Goal: Transaction & Acquisition: Purchase product/service

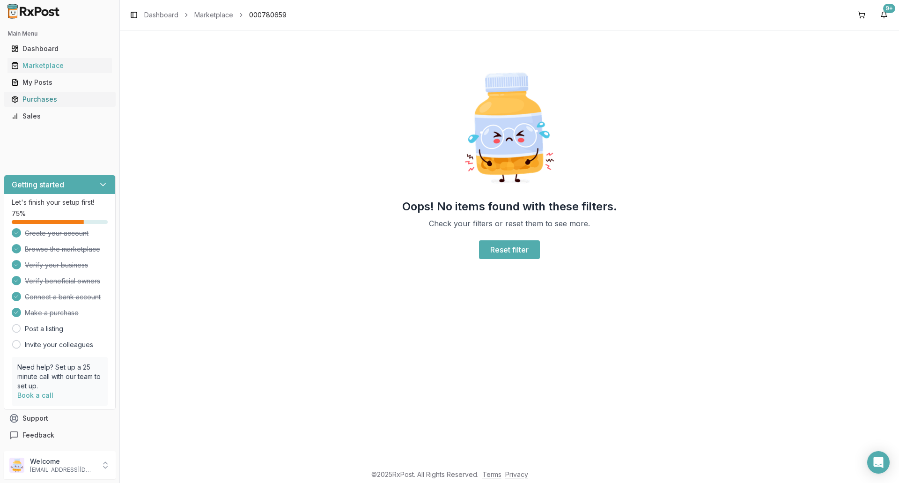
drag, startPoint x: 36, startPoint y: 98, endPoint x: 41, endPoint y: 98, distance: 5.6
click at [36, 98] on div "Purchases" at bounding box center [59, 99] width 97 height 9
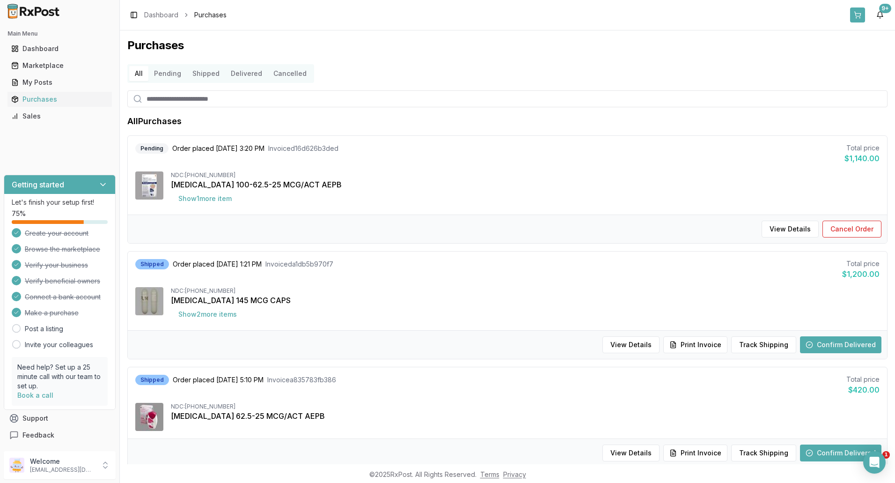
click at [864, 14] on button at bounding box center [857, 14] width 15 height 15
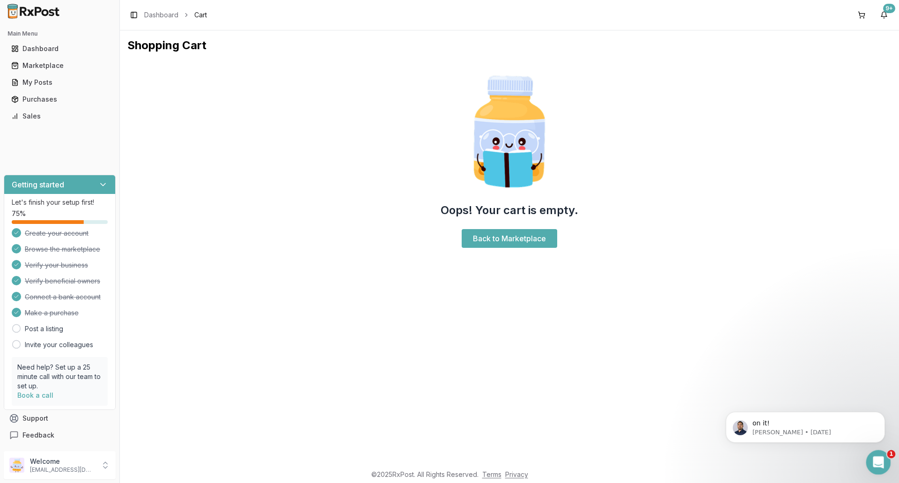
click at [882, 455] on div "Open Intercom Messenger" at bounding box center [877, 460] width 31 height 31
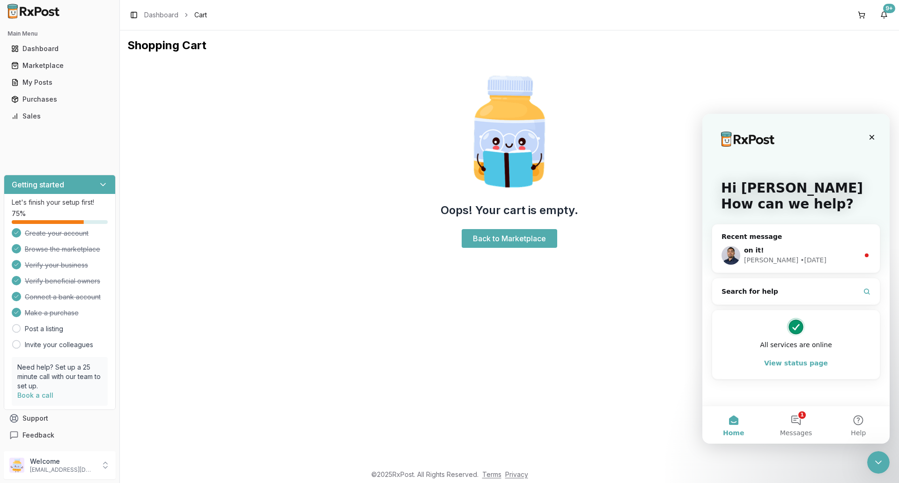
click at [834, 233] on div "Recent message" at bounding box center [796, 237] width 149 height 10
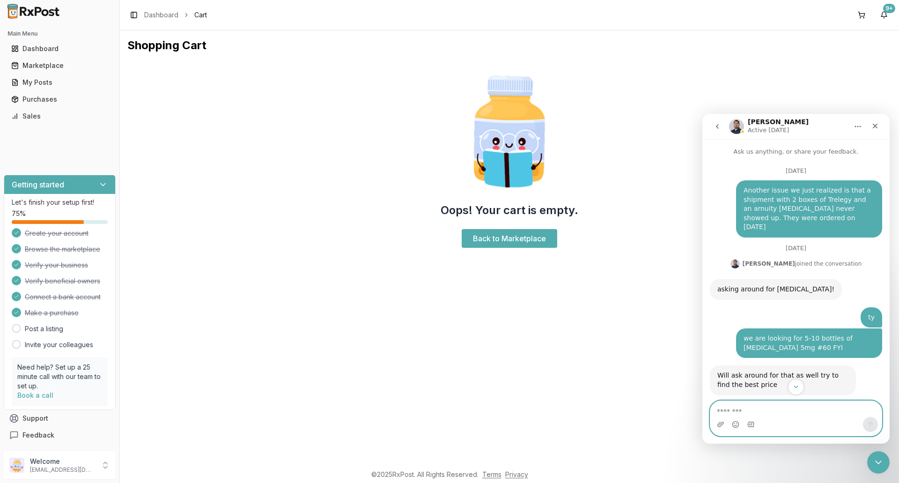
scroll to position [41, 0]
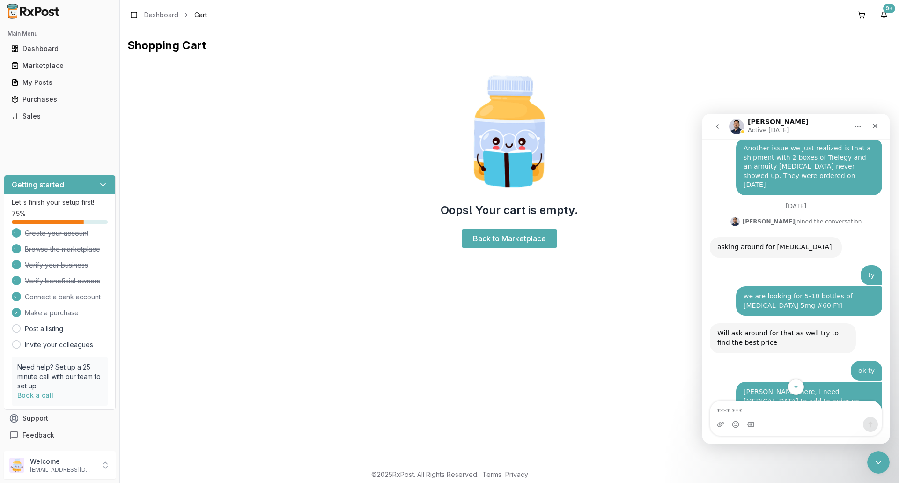
click at [790, 395] on div "[PERSON_NAME] here, I need [MEDICAL_DATA] to add to order so I can get the Tada…" at bounding box center [809, 405] width 131 height 37
click at [794, 386] on icon "Scroll to bottom" at bounding box center [796, 387] width 8 height 8
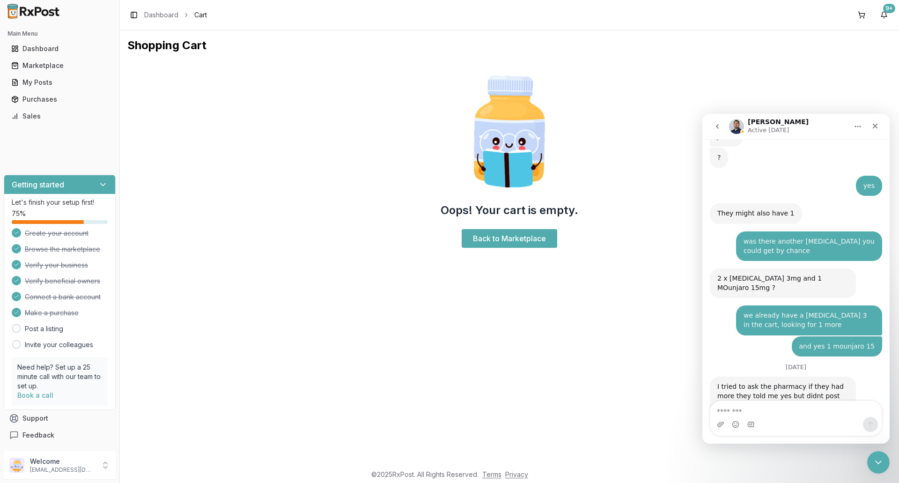
scroll to position [6986, 0]
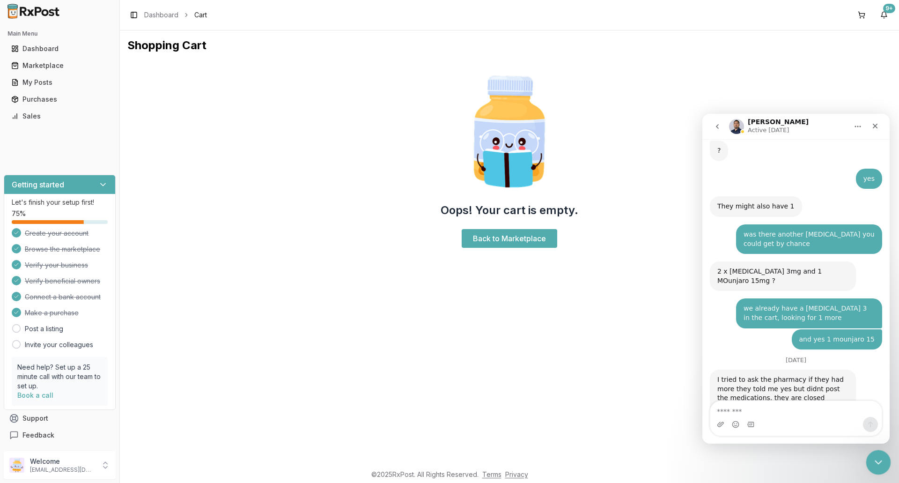
click at [872, 454] on div "Close Intercom Messenger" at bounding box center [877, 461] width 22 height 22
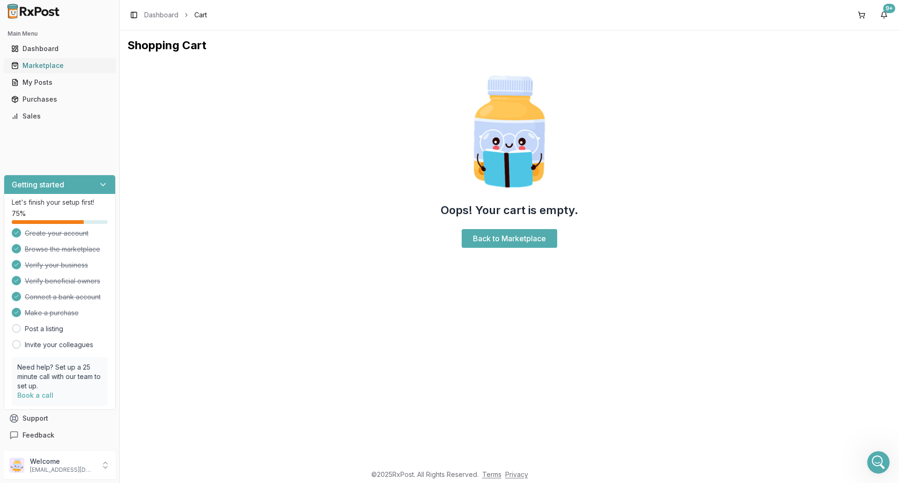
click at [35, 66] on div "Marketplace" at bounding box center [59, 65] width 97 height 9
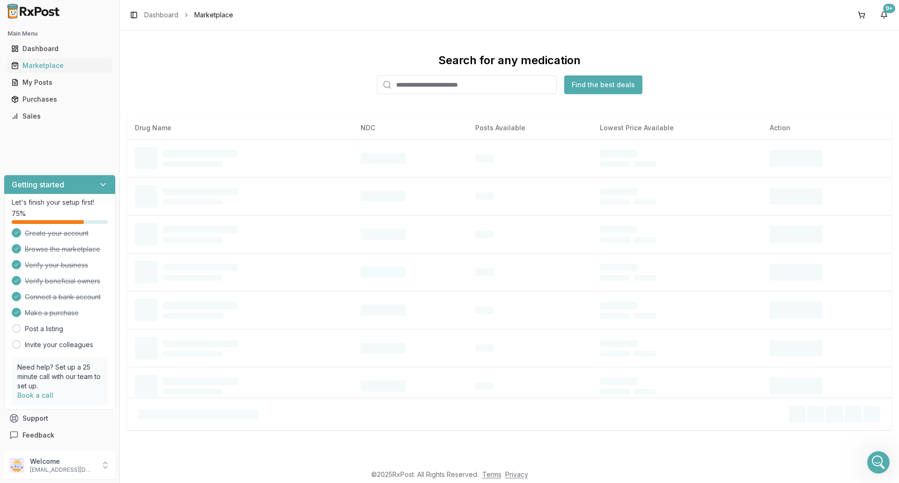
click at [470, 88] on input "search" at bounding box center [467, 84] width 180 height 19
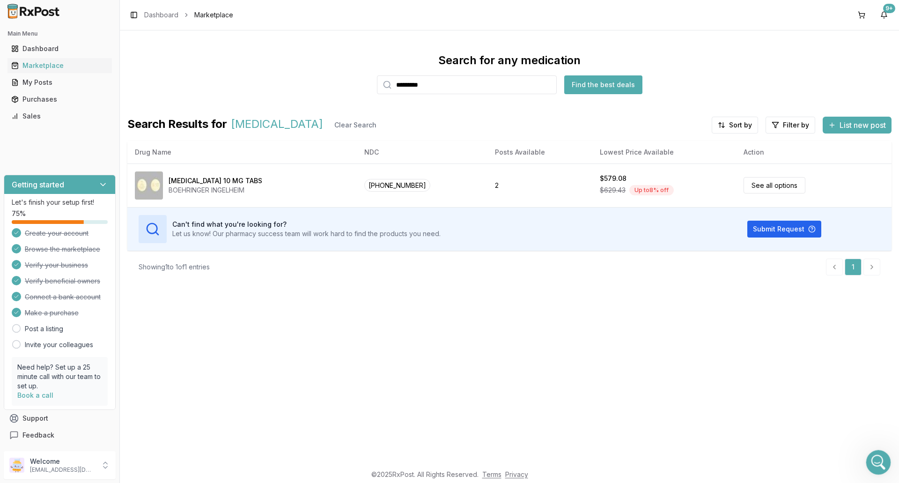
type input "*********"
click at [866, 456] on div "Open Intercom Messenger" at bounding box center [877, 460] width 31 height 31
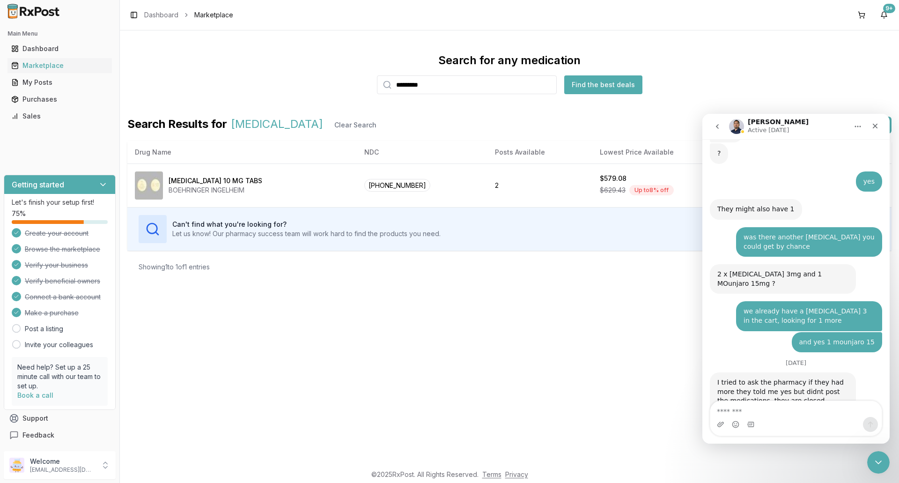
scroll to position [6986, 0]
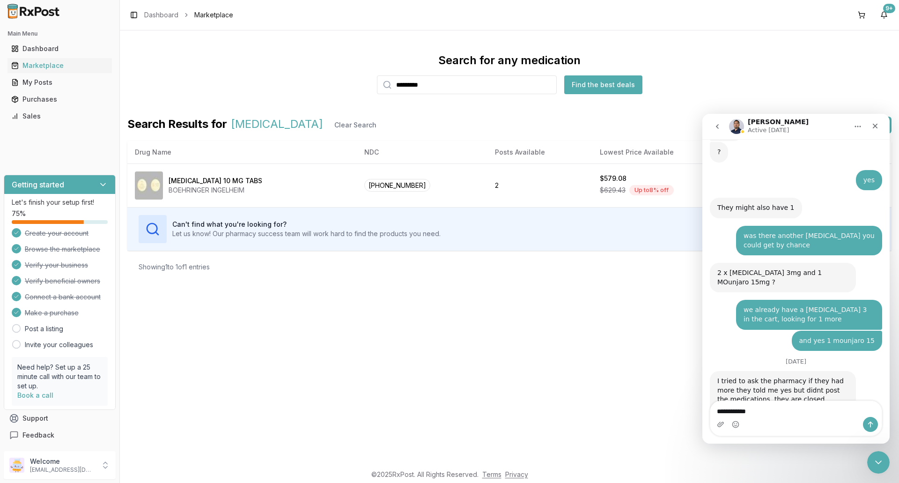
type textarea "**********"
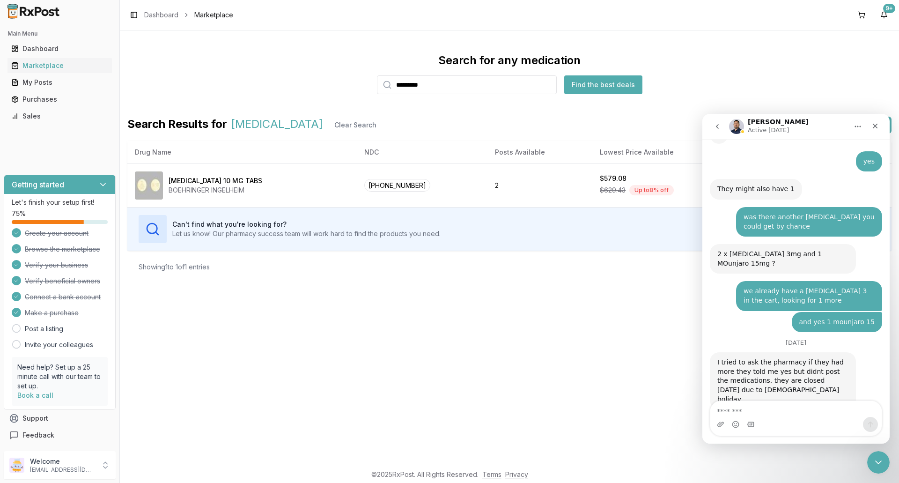
scroll to position [7047, 0]
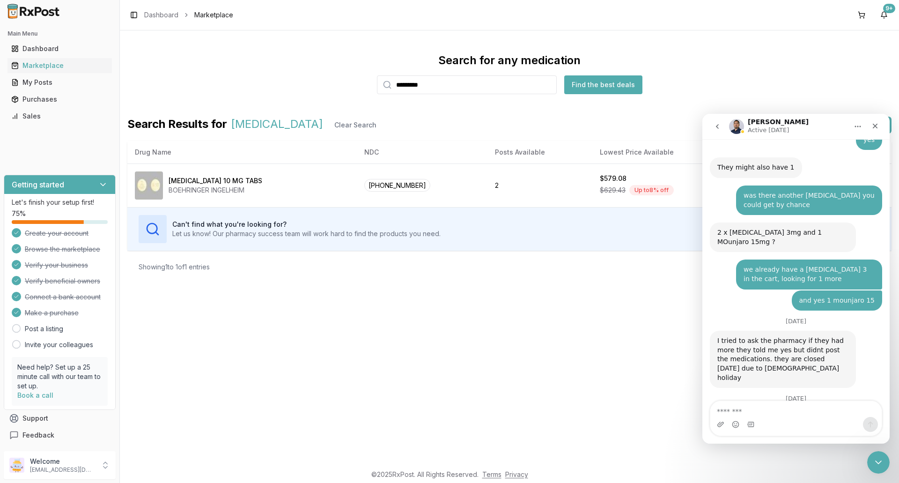
drag, startPoint x: 452, startPoint y: 82, endPoint x: 328, endPoint y: 88, distance: 124.2
click at [329, 88] on div "Search for any medication ********* Find the best deals" at bounding box center [509, 73] width 764 height 41
click at [875, 124] on icon "Close" at bounding box center [875, 125] width 7 height 7
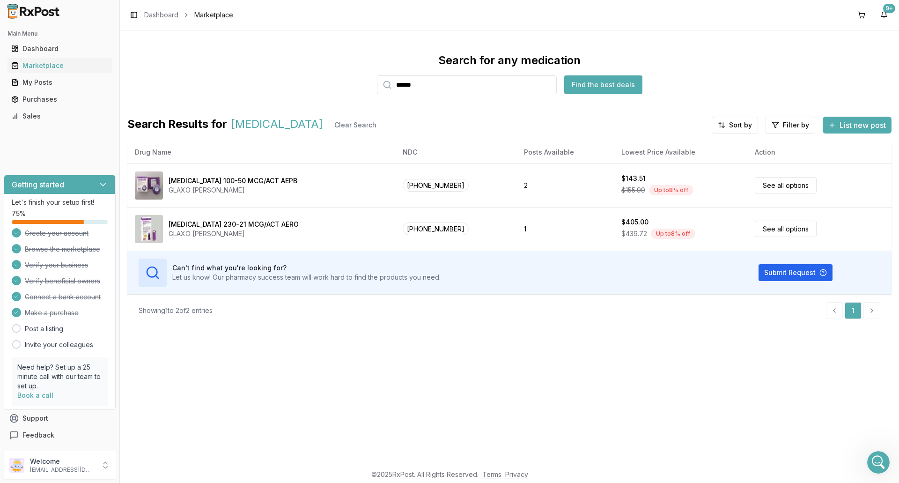
drag, startPoint x: 462, startPoint y: 83, endPoint x: 357, endPoint y: 81, distance: 104.9
click at [357, 81] on div "Search for any medication ****** Find the best deals" at bounding box center [509, 73] width 764 height 41
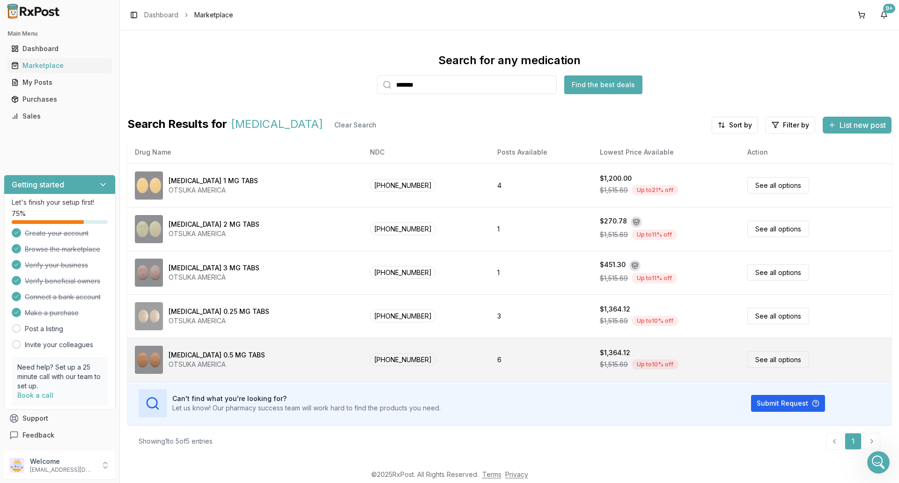
type input "*******"
click at [253, 356] on div "[MEDICAL_DATA] 0.5 MG TABS OTSUKA AMERICA" at bounding box center [245, 360] width 220 height 28
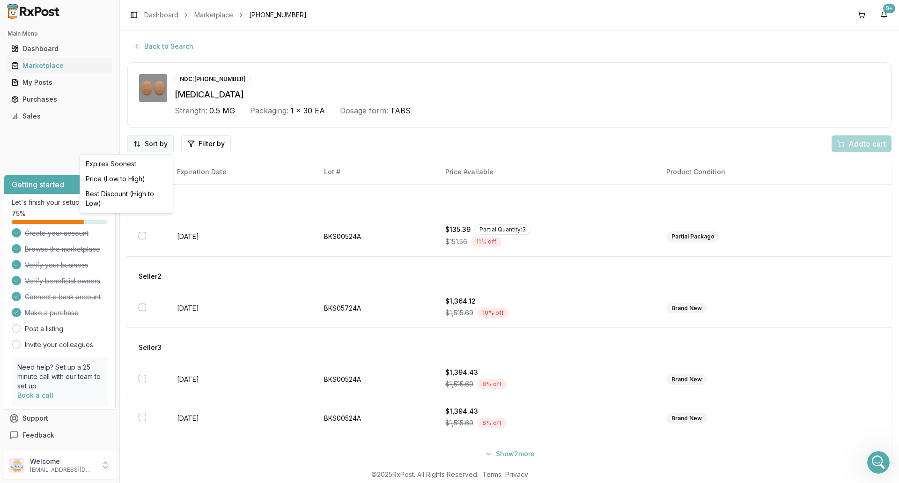
click at [133, 148] on html "Main Menu Dashboard Marketplace My Posts Purchases Sales Getting started Let's …" at bounding box center [449, 241] width 899 height 483
click at [137, 177] on div "Price (Low to High)" at bounding box center [126, 178] width 89 height 15
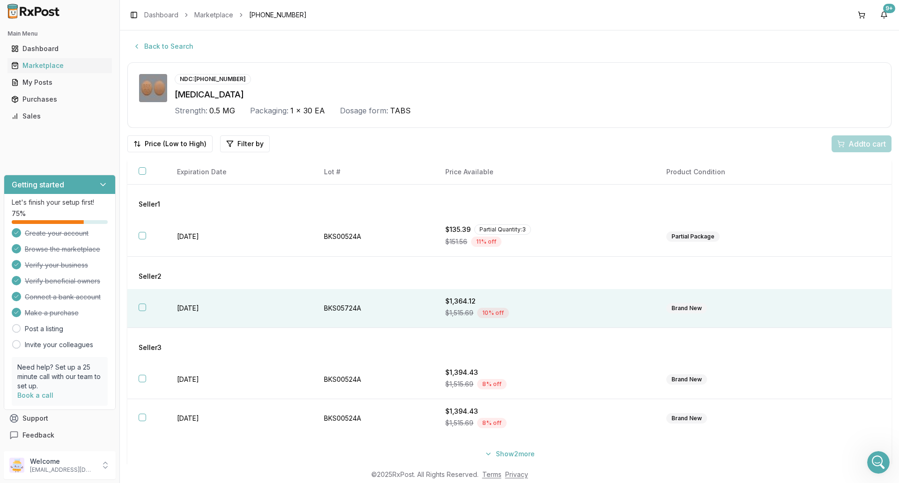
click at [157, 303] on th at bounding box center [146, 308] width 38 height 39
click at [878, 144] on span "Add 1 to cart" at bounding box center [865, 143] width 41 height 11
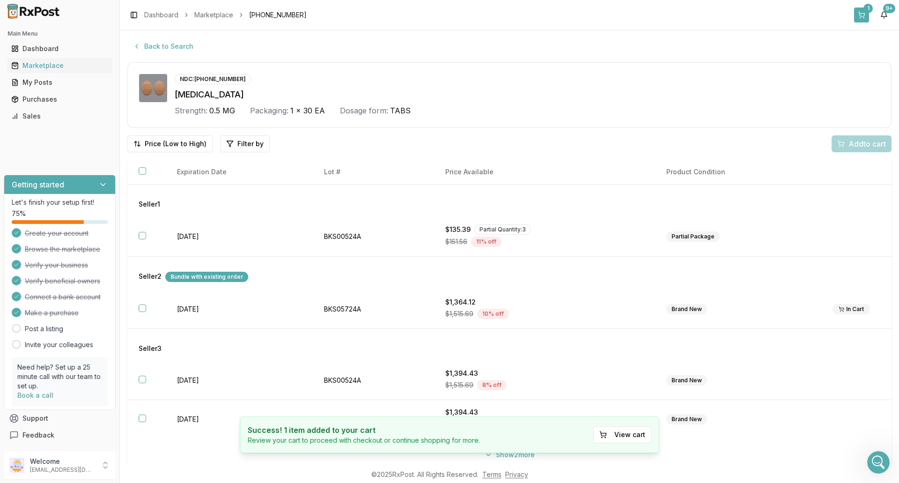
click at [865, 14] on button "1" at bounding box center [861, 14] width 15 height 15
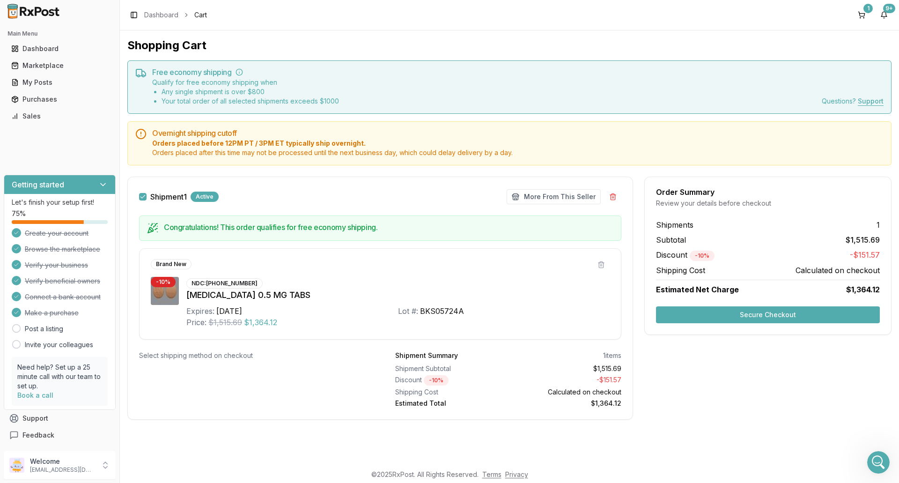
click at [767, 316] on button "Secure Checkout" at bounding box center [768, 314] width 224 height 17
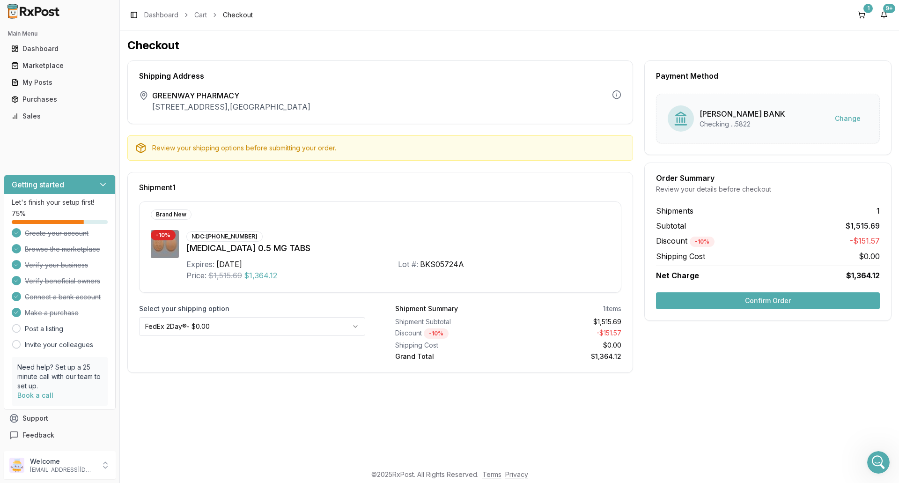
click at [762, 302] on button "Confirm Order" at bounding box center [768, 300] width 224 height 17
